Goal: Check status: Check status

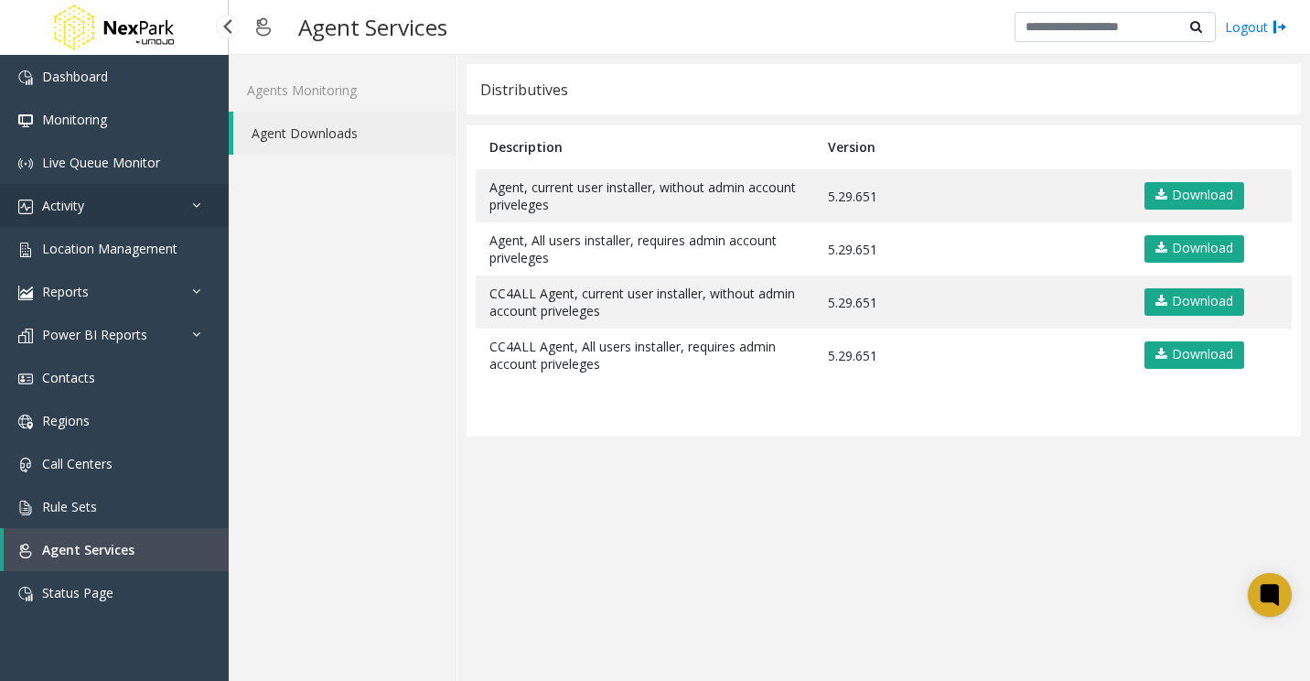
click at [107, 213] on link "Activity" at bounding box center [114, 205] width 229 height 43
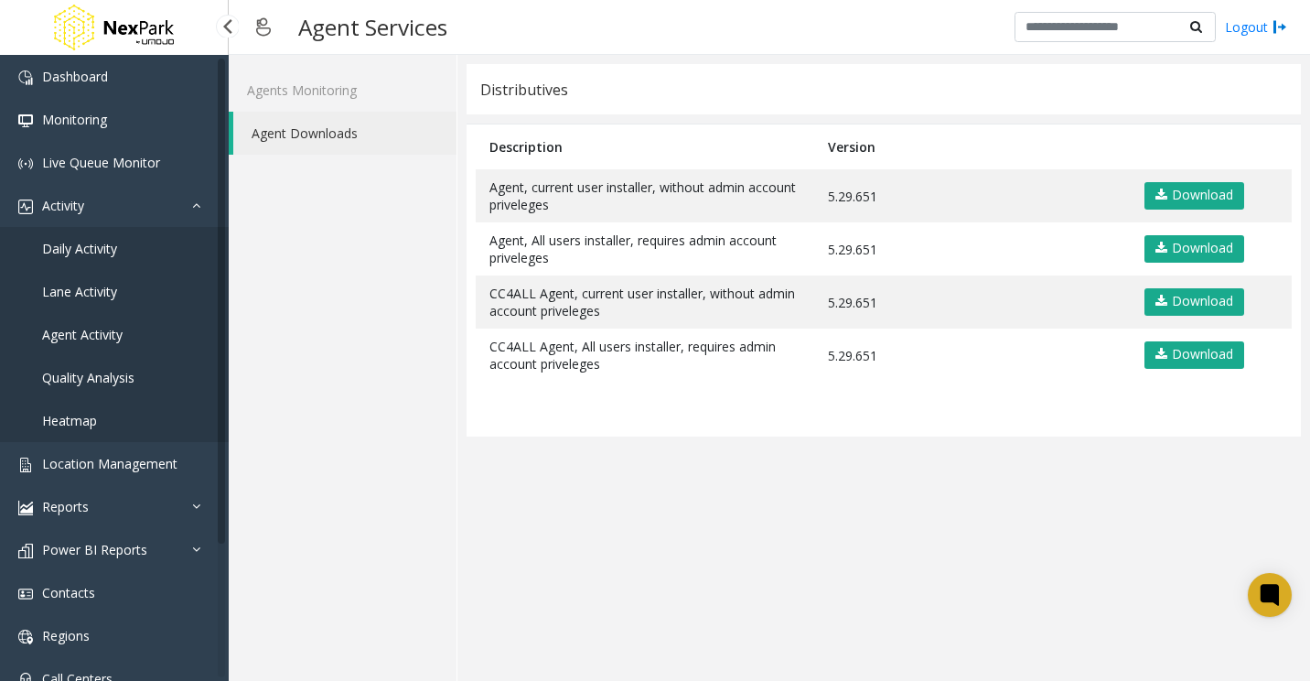
click at [103, 243] on span "Daily Activity" at bounding box center [79, 248] width 75 height 17
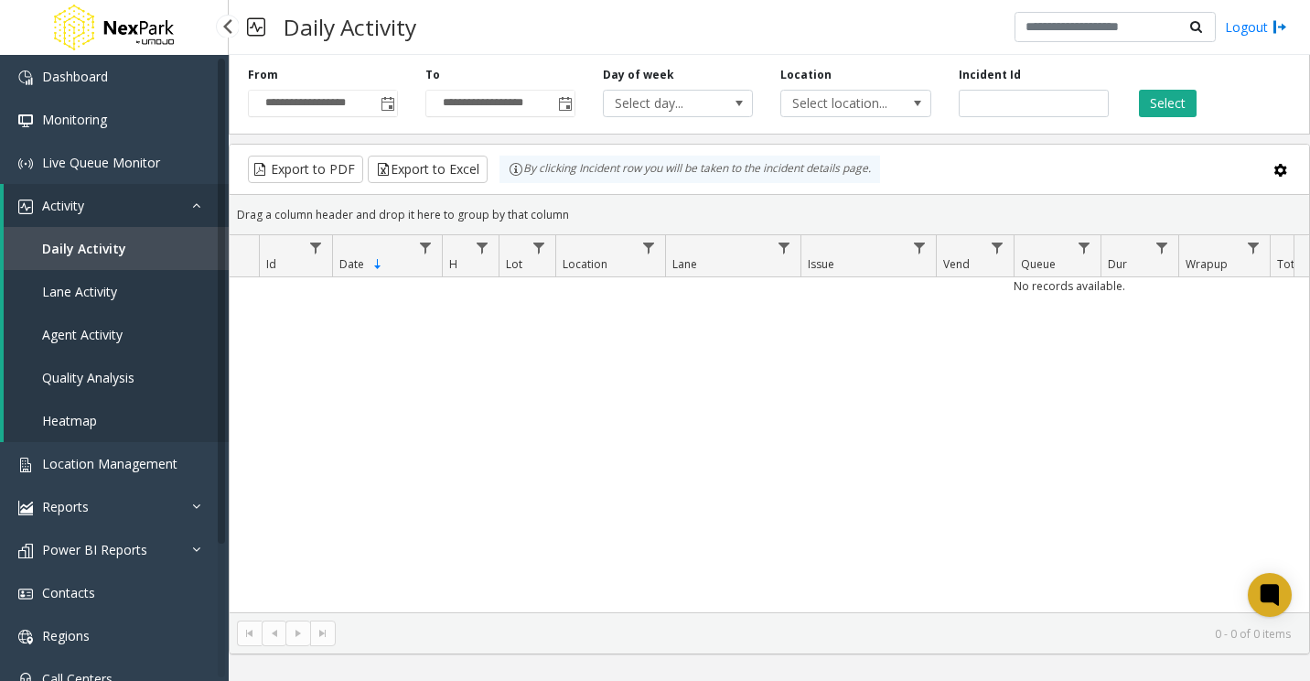
click at [103, 331] on span "Agent Activity" at bounding box center [82, 334] width 81 height 17
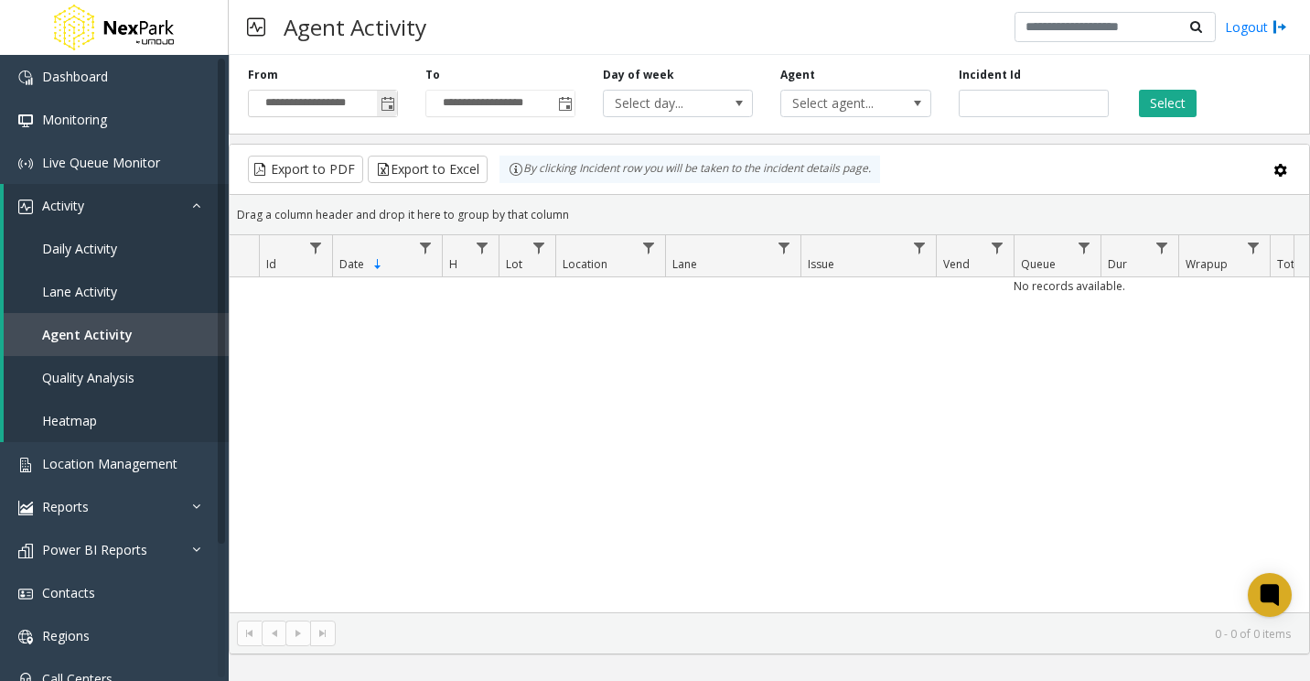
click at [391, 108] on span "Toggle popup" at bounding box center [388, 104] width 15 height 15
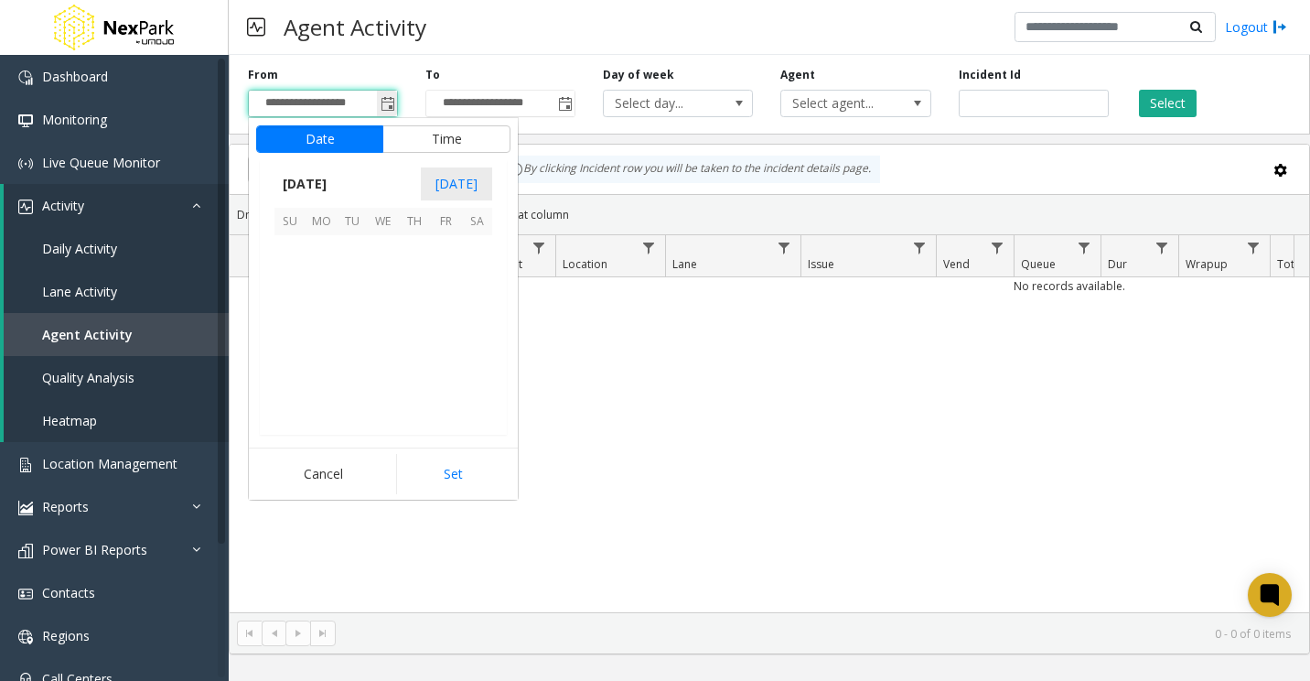
scroll to position [328437, 0]
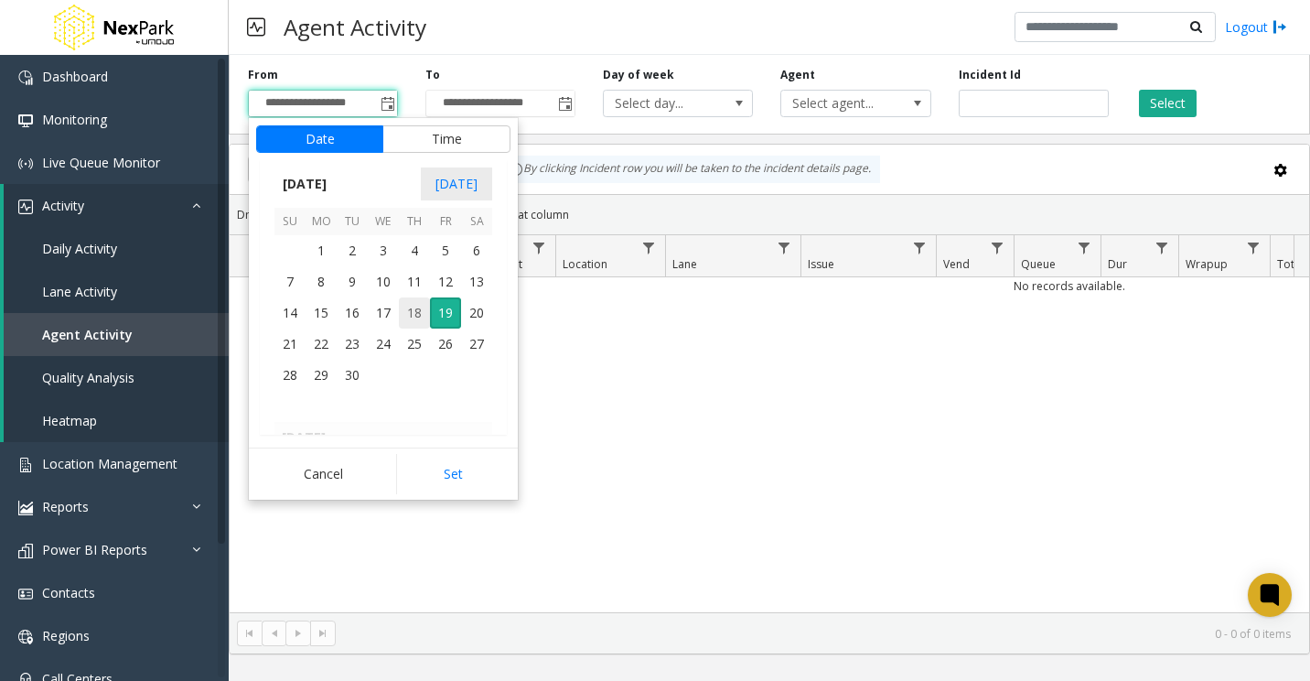
click at [406, 314] on span "18" at bounding box center [414, 312] width 31 height 31
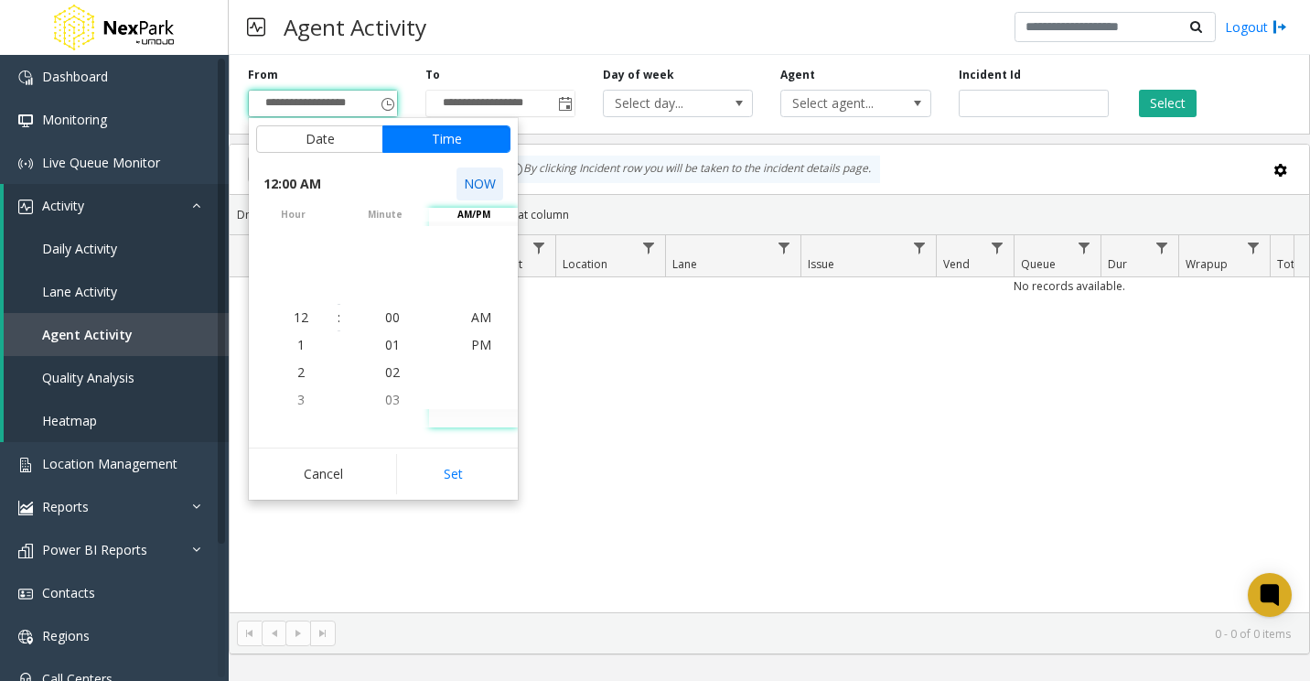
click at [490, 189] on button "NOW" at bounding box center [480, 183] width 47 height 33
click at [470, 472] on button "Set" at bounding box center [453, 474] width 115 height 40
type input "**********"
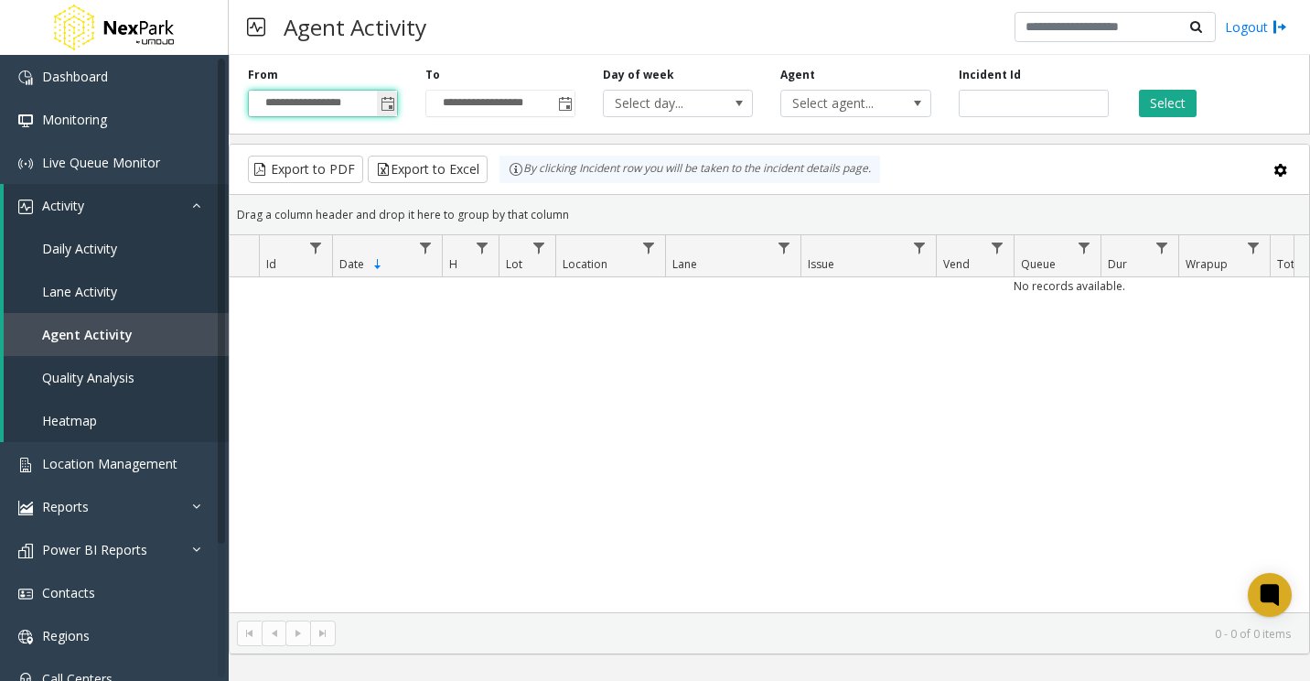
click at [388, 103] on span "Toggle popup" at bounding box center [388, 104] width 15 height 15
